Goal: Transaction & Acquisition: Purchase product/service

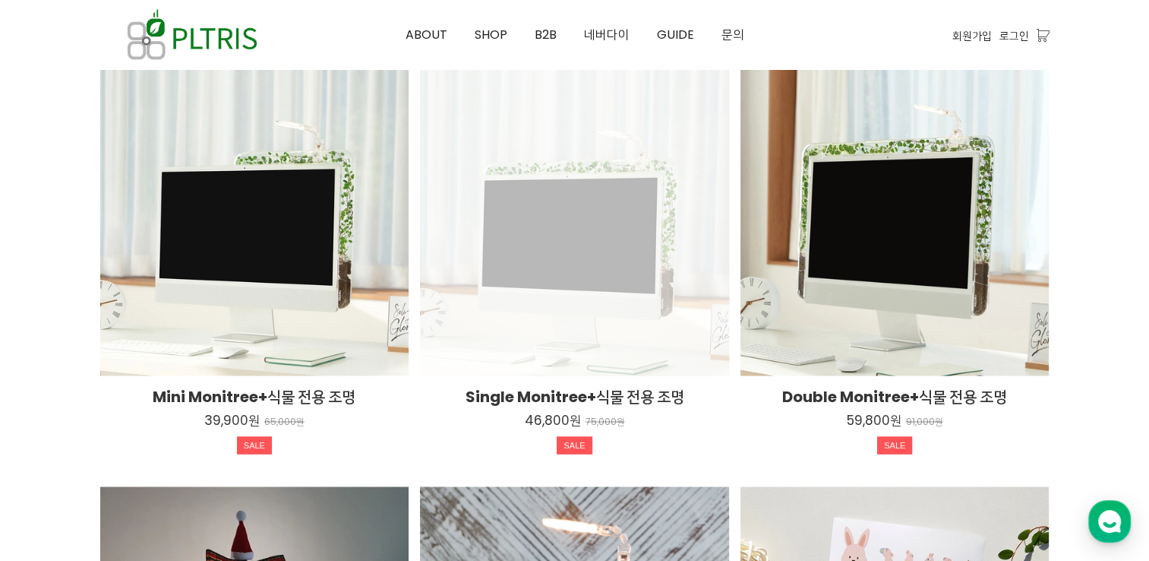
scroll to position [2431, 0]
click at [574, 261] on div "Single Monitree+식물 전용 조명 46,800원 75,000원 SALE TIME SALE" at bounding box center [574, 221] width 309 height 309
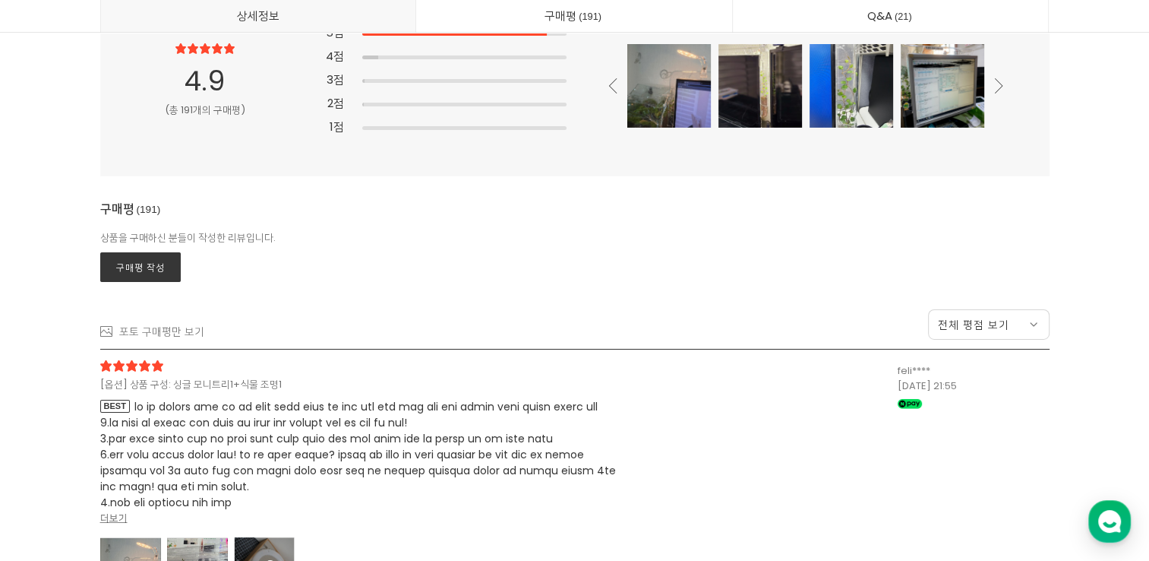
scroll to position [39173, 0]
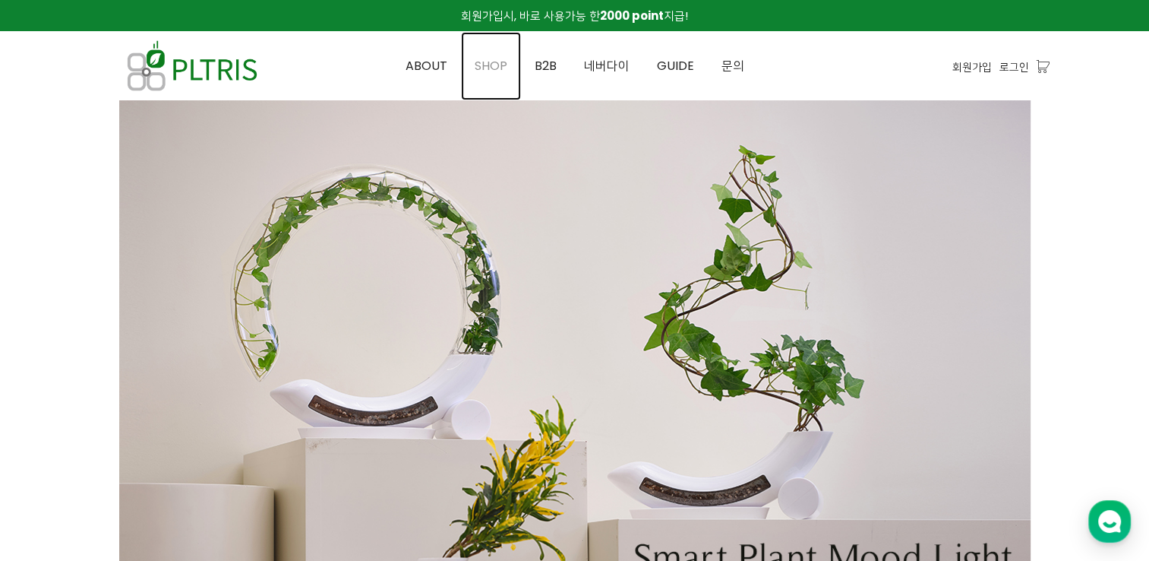
click at [507, 72] on span "SHOP" at bounding box center [491, 65] width 33 height 17
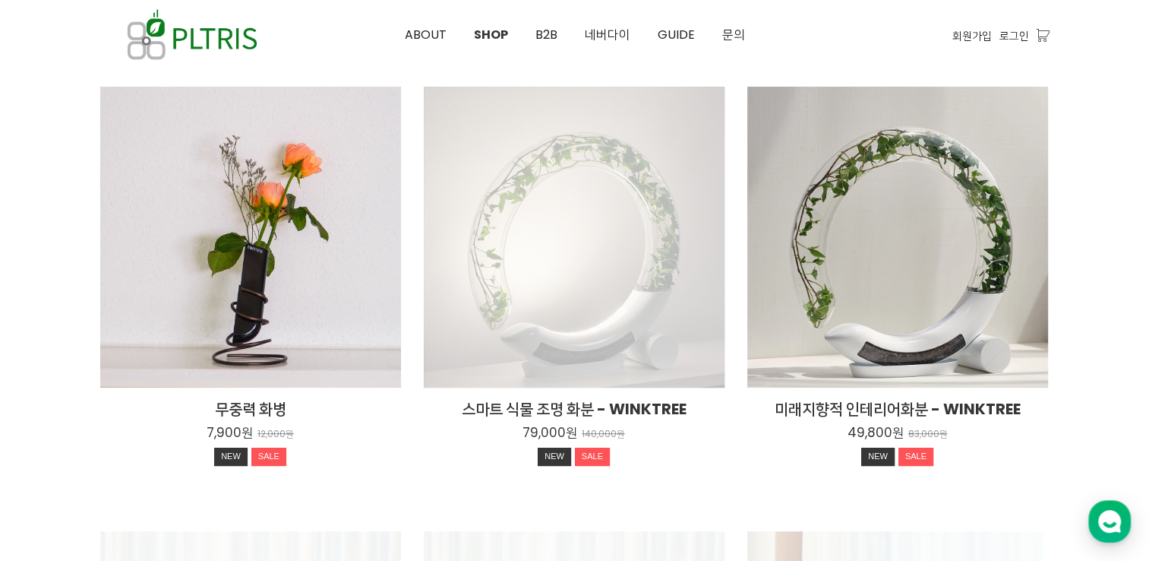
scroll to position [228, 0]
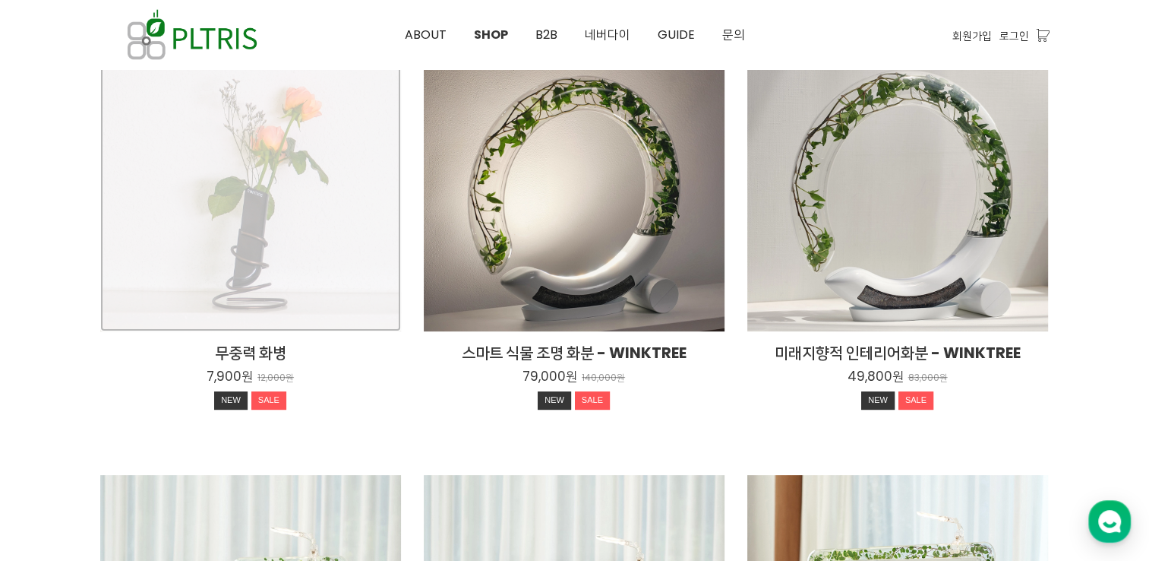
click at [322, 242] on div "무중력 화병 7,900원 12,000원 NEW SALE" at bounding box center [250, 180] width 301 height 301
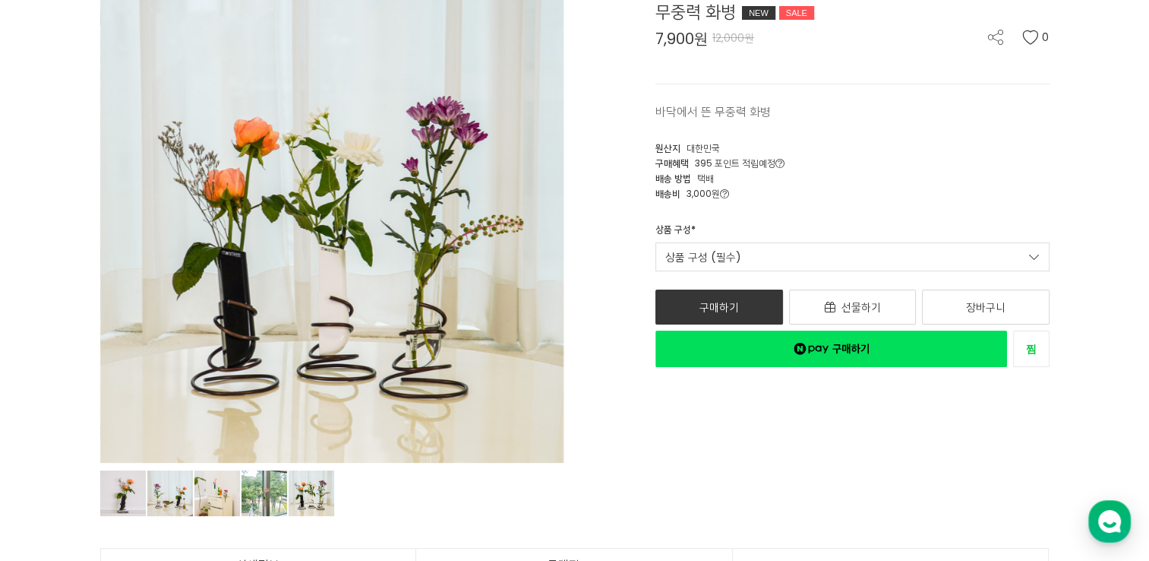
scroll to position [76, 0]
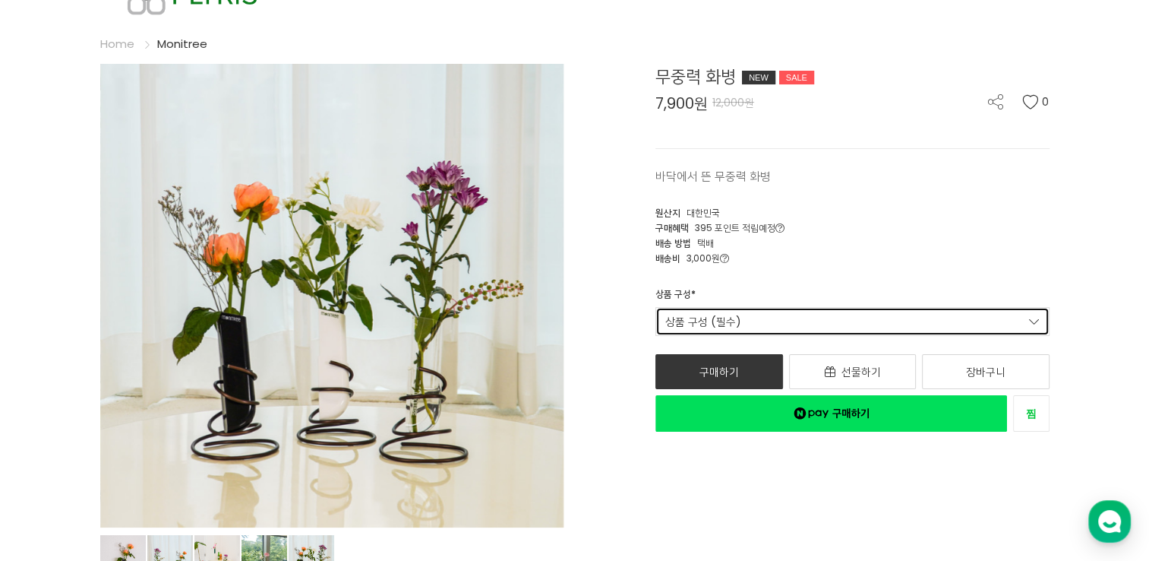
click at [784, 322] on link "상품 구성 (필수)" at bounding box center [853, 321] width 394 height 29
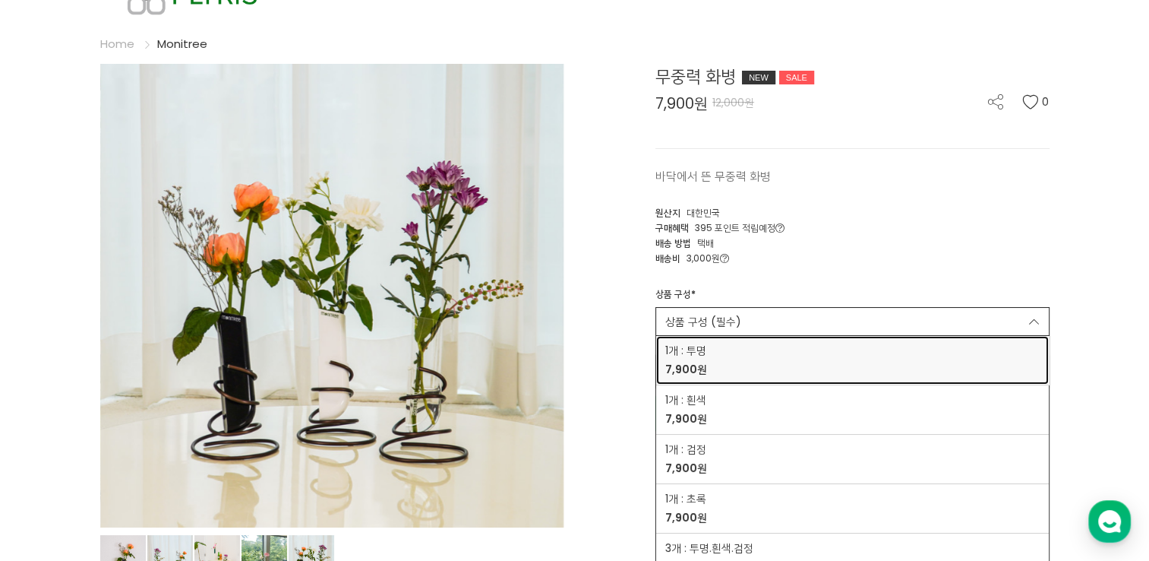
click at [757, 365] on div "1개 : 투명 7,900원" at bounding box center [852, 360] width 374 height 35
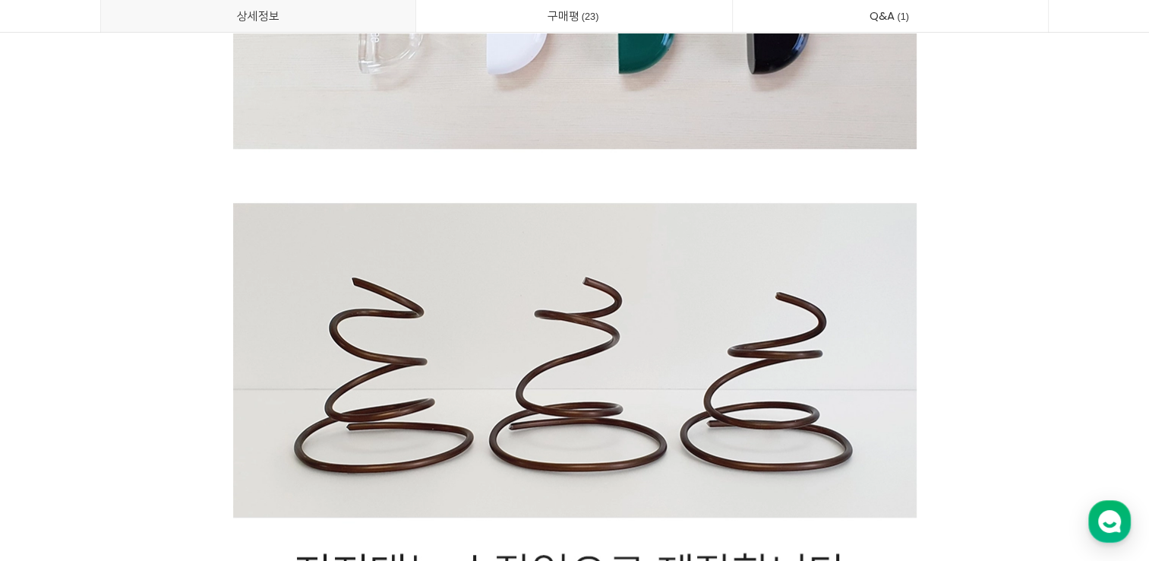
scroll to position [12685, 0]
